Goal: Task Accomplishment & Management: Use online tool/utility

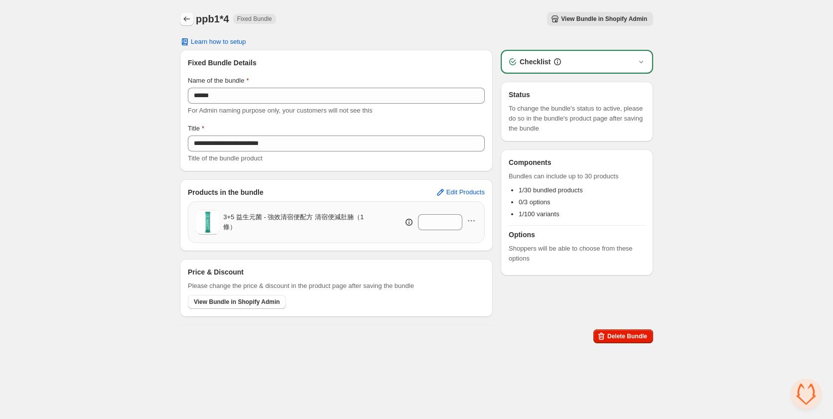
click at [186, 18] on icon "Back" at bounding box center [187, 19] width 10 height 10
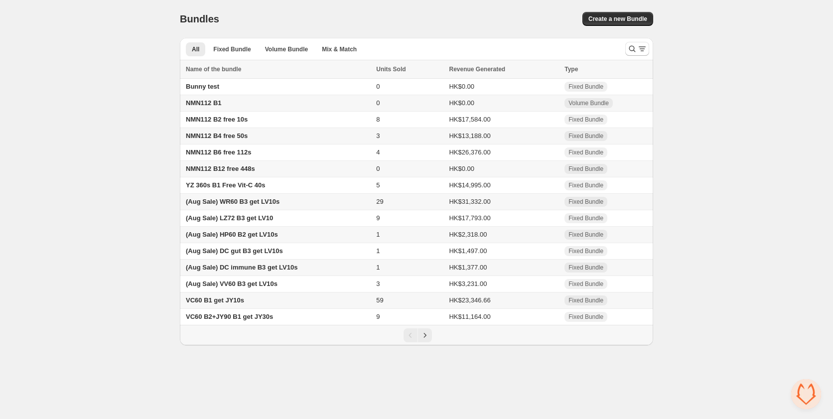
click at [593, 26] on div "Bundles. This page is ready Bundles Create a new Bundle" at bounding box center [416, 19] width 473 height 38
drag, startPoint x: 776, startPoint y: 170, endPoint x: 759, endPoint y: 172, distance: 17.1
click at [777, 170] on div "Home Bundles Analytics Plan and Billing Bundles. This page is ready Bundles Cre…" at bounding box center [416, 172] width 833 height 345
click at [605, 21] on span "Create a new Bundle" at bounding box center [618, 19] width 59 height 8
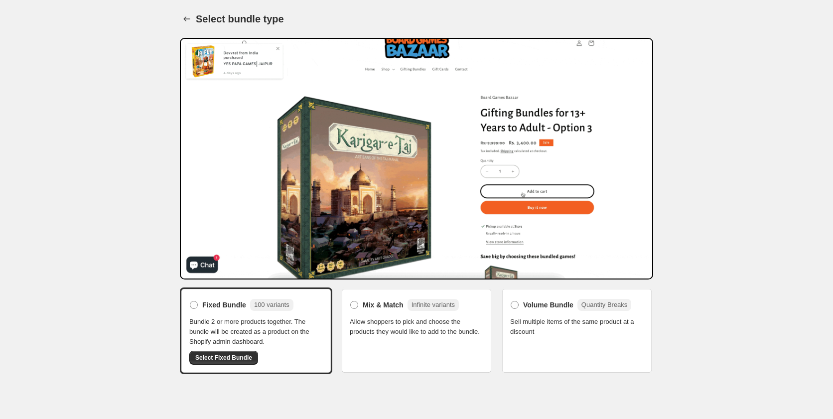
click at [230, 363] on button "Select Fixed Bundle" at bounding box center [223, 358] width 69 height 14
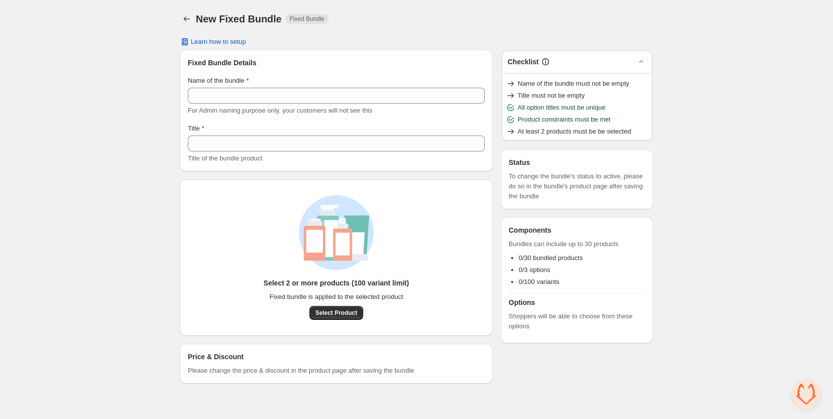
click at [42, 188] on div "Home Bundles Analytics Plan and Billing New Fixed Bundle. This page is ready Ne…" at bounding box center [416, 200] width 833 height 400
